Goal: Transaction & Acquisition: Purchase product/service

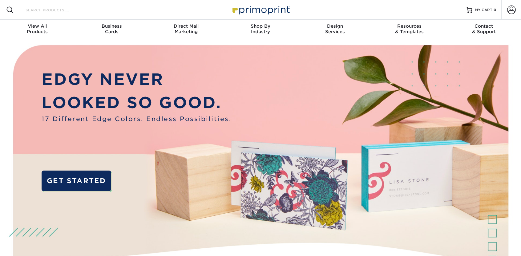
click at [41, 10] on input "Search Products" at bounding box center [55, 9] width 60 height 7
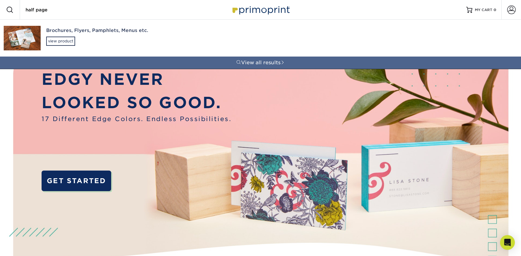
type input "half page"
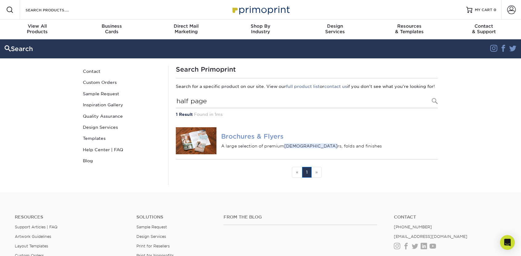
click at [242, 140] on h4 "Brochures & Flyers" at bounding box center [329, 136] width 217 height 7
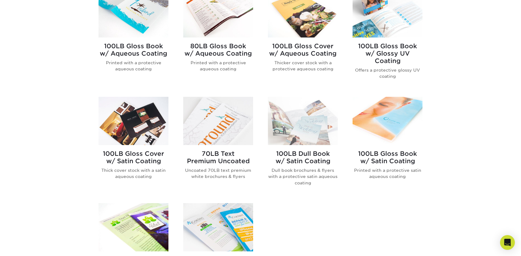
scroll to position [308, 0]
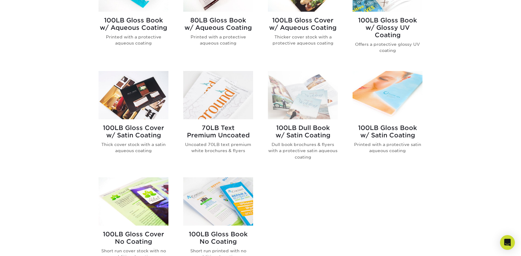
click at [374, 133] on h2 "100LB Gloss Book w/ Satin Coating" at bounding box center [387, 131] width 70 height 15
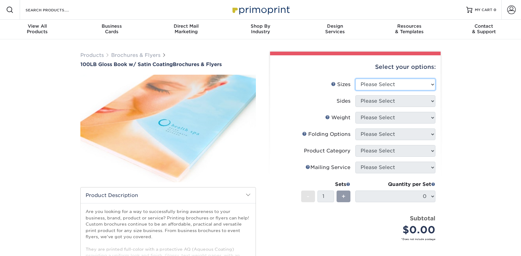
click at [391, 86] on select "Please Select 3.67" x 8.5" 4" x 6" 4" x 8.5" 4" x 9" 4" x 11" 4.25" x 5.5" 4.25…" at bounding box center [395, 85] width 80 height 12
select select "5.50x8.50"
click at [355, 79] on select "Please Select 3.67" x 8.5" 4" x 6" 4" x 8.5" 4" x 9" 4" x 11" 4.25" x 5.5" 4.25…" at bounding box center [395, 85] width 80 height 12
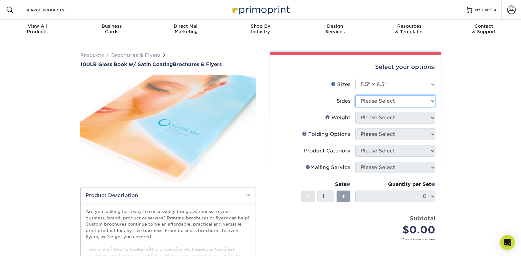
click at [374, 98] on select "Please Select Print Both Sides Print Front Only" at bounding box center [395, 101] width 80 height 12
select select "13abbda7-1d64-4f25-8bb2-c179b224825d"
click at [355, 95] on select "Please Select Print Both Sides Print Front Only" at bounding box center [395, 101] width 80 height 12
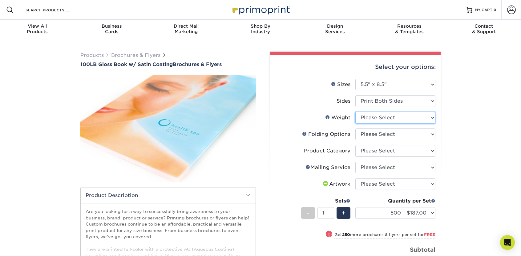
click at [401, 117] on select "Please Select 100LB" at bounding box center [395, 118] width 80 height 12
select select "100LB"
click at [355, 112] on select "Please Select 100LB" at bounding box center [395, 118] width 80 height 12
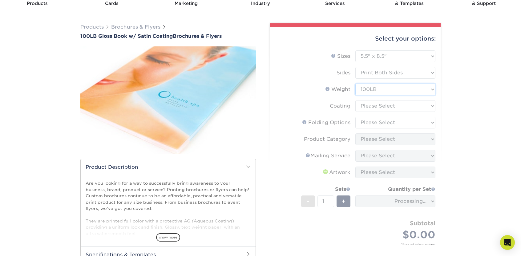
scroll to position [31, 0]
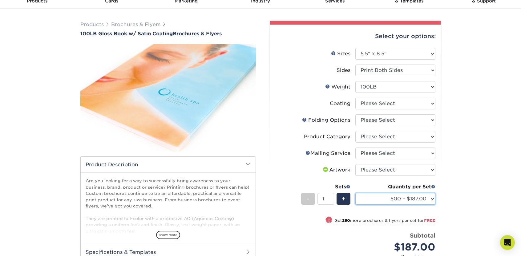
click at [414, 201] on select "500 – $187.00 750 – $185.00 1000 – $194.00 1500 – $209.00 2000 – $226.00 2500 –…" at bounding box center [395, 199] width 80 height 12
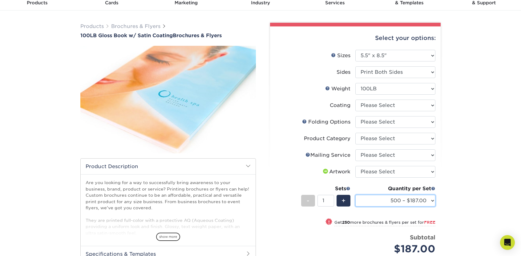
scroll to position [0, 0]
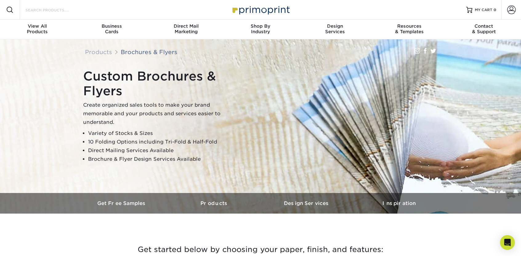
click at [51, 11] on input "Search Products" at bounding box center [55, 9] width 60 height 7
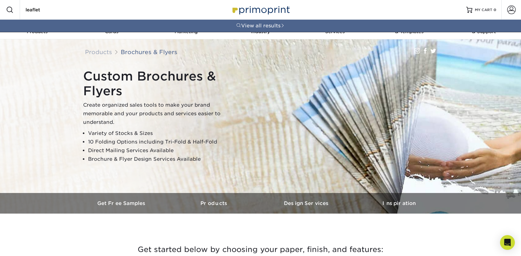
type input "leaflet"
